Goal: Check status: Check status

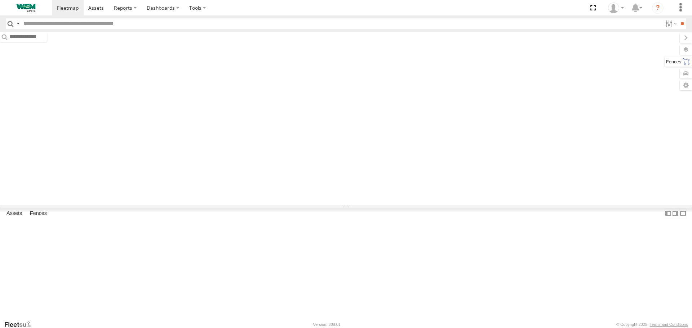
type input "******"
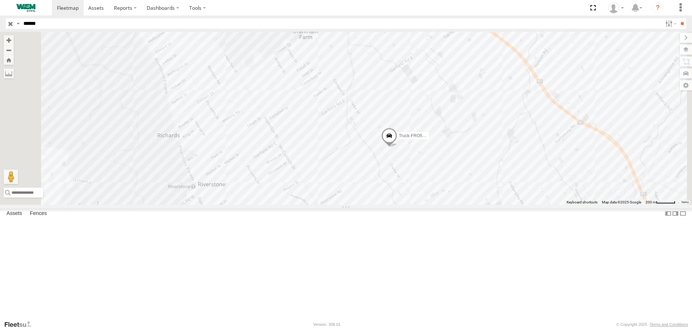
click at [31, 8] on img at bounding box center [25, 8] width 37 height 8
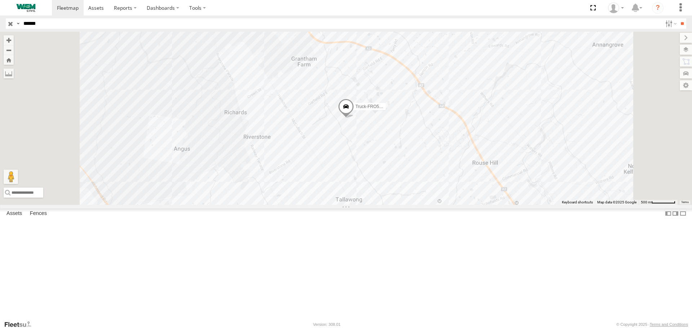
click at [10, 25] on input "button" at bounding box center [10, 23] width 9 height 10
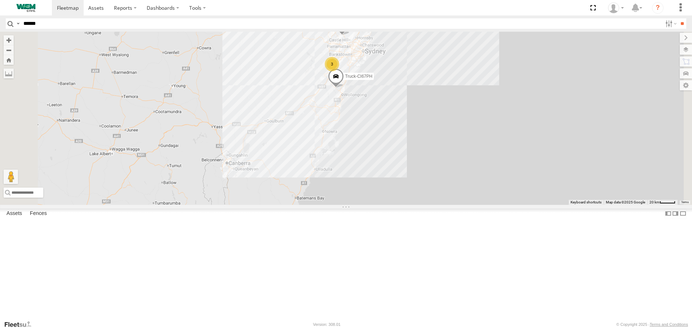
drag, startPoint x: 438, startPoint y: 212, endPoint x: 433, endPoint y: 188, distance: 25.0
click at [433, 188] on div "Truck-FRO52R Truck-CI67PH 3" at bounding box center [346, 118] width 692 height 173
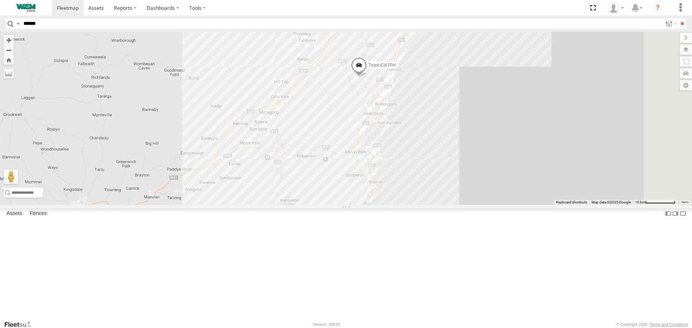
drag, startPoint x: 470, startPoint y: 119, endPoint x: 425, endPoint y: 177, distance: 73.3
click at [425, 177] on div "Truck-FRO52R Truck-CI67PH Car-YJX59R" at bounding box center [346, 118] width 692 height 173
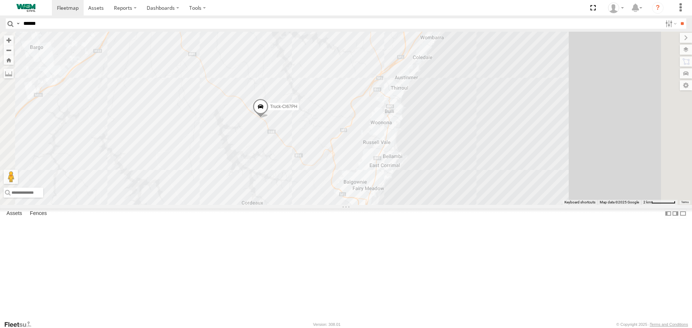
click at [269, 118] on span at bounding box center [261, 108] width 16 height 19
